Goal: Information Seeking & Learning: Learn about a topic

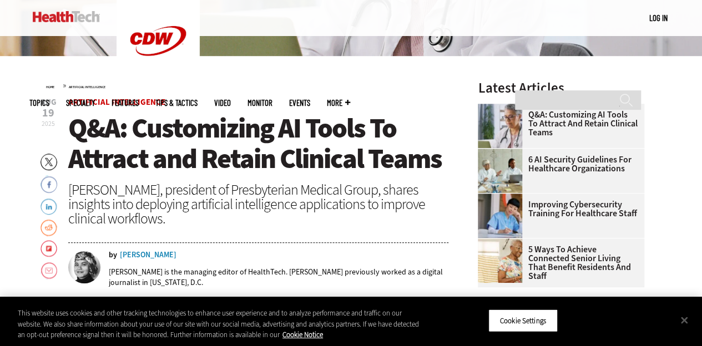
scroll to position [454, 0]
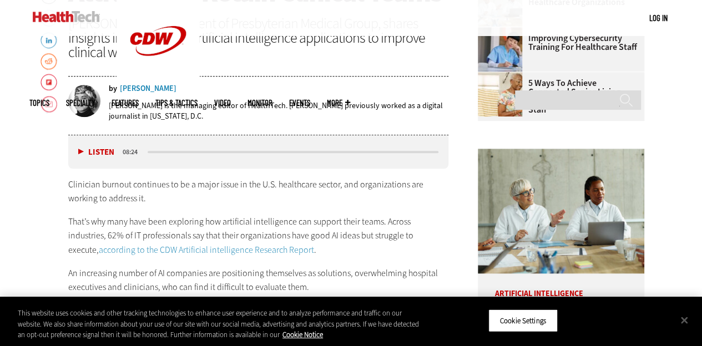
click at [305, 235] on p "That’s why many have been exploring how artificial intelligence can support the…" at bounding box center [258, 236] width 381 height 43
click at [284, 199] on p "Clinician burnout continues to be a major issue in the U.S. healthcare sector, …" at bounding box center [258, 192] width 381 height 28
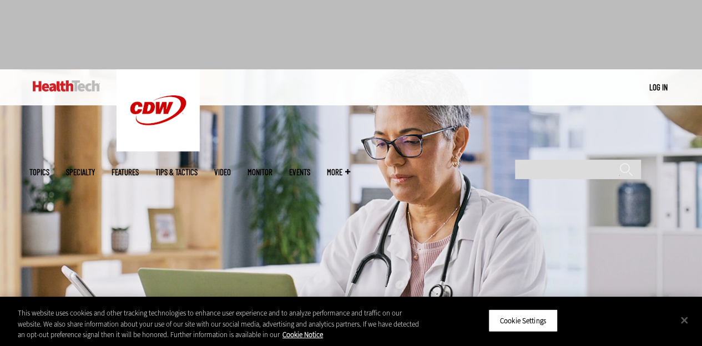
scroll to position [0, 0]
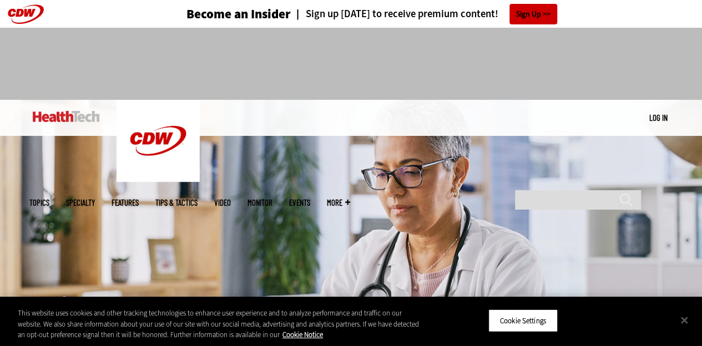
click at [604, 15] on div "Become an Insider Sign up [DATE] to receive premium content! Sign Up" at bounding box center [351, 14] width 644 height 28
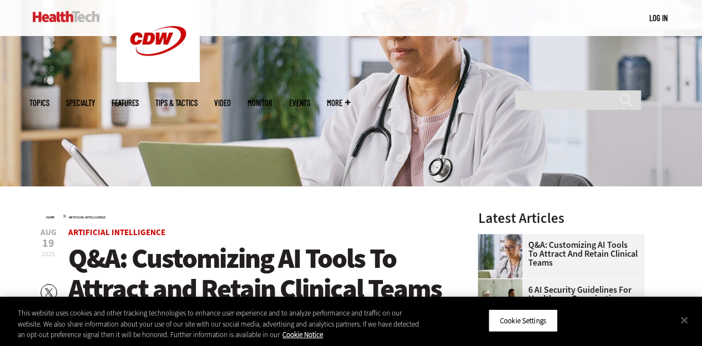
scroll to position [166, 0]
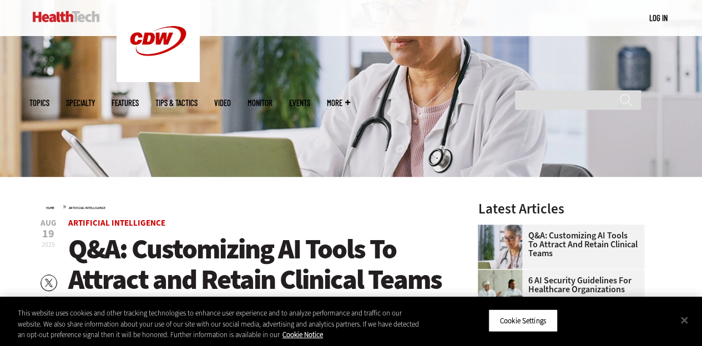
click at [673, 17] on div "MENU Log in Mobile menu Topics Artificial Intelligence Cloud Data Analytics Dat…" at bounding box center [351, 18] width 702 height 36
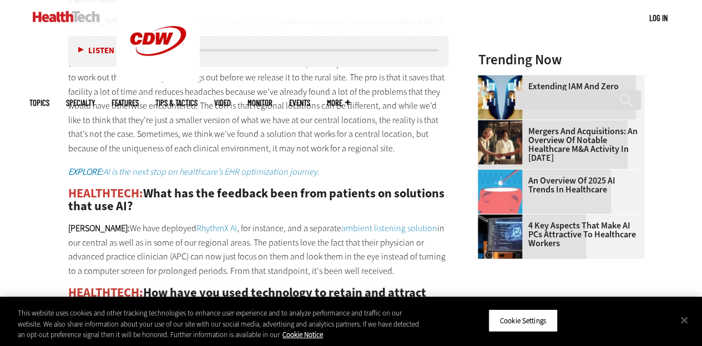
scroll to position [1221, 0]
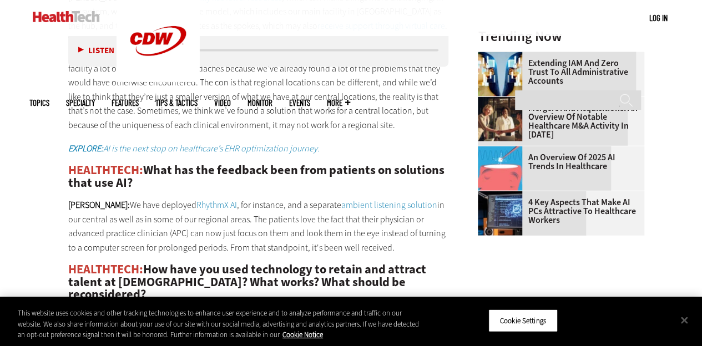
drag, startPoint x: 101, startPoint y: 202, endPoint x: 376, endPoint y: 243, distance: 277.6
click at [376, 243] on p "[PERSON_NAME]: We have deployed RhythmX AI , for instance, and a separate ambie…" at bounding box center [258, 226] width 381 height 57
copy p "We have deployed RhythmX AI , for instance, and a separate ambient listening so…"
drag, startPoint x: 59, startPoint y: 165, endPoint x: 385, endPoint y: 244, distance: 335.2
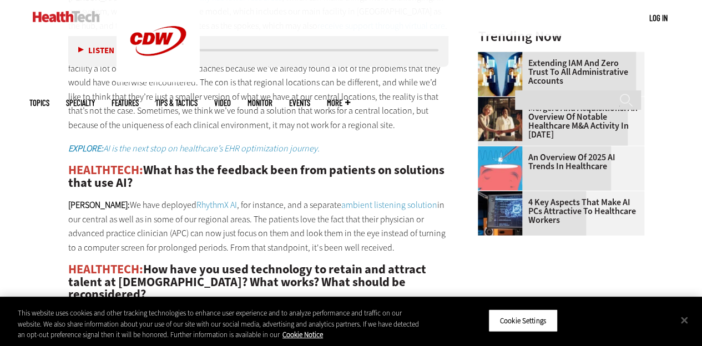
copy div "HEALTHTECH: What has the feedback been from patients on solutions that use AI? …"
click at [350, 216] on p "[PERSON_NAME]: We have deployed RhythmX AI , for instance, and a separate ambie…" at bounding box center [258, 226] width 381 height 57
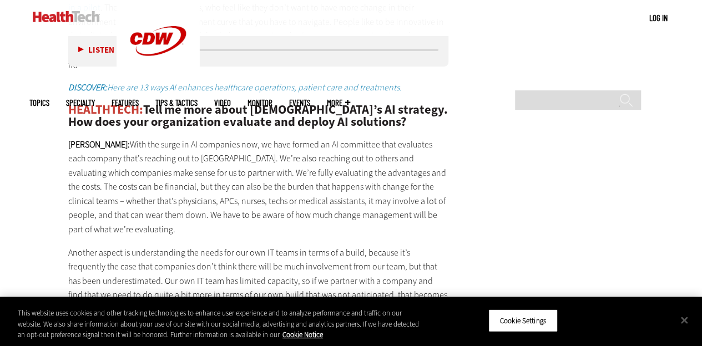
scroll to position [2037, 0]
